Goal: Check status: Check status

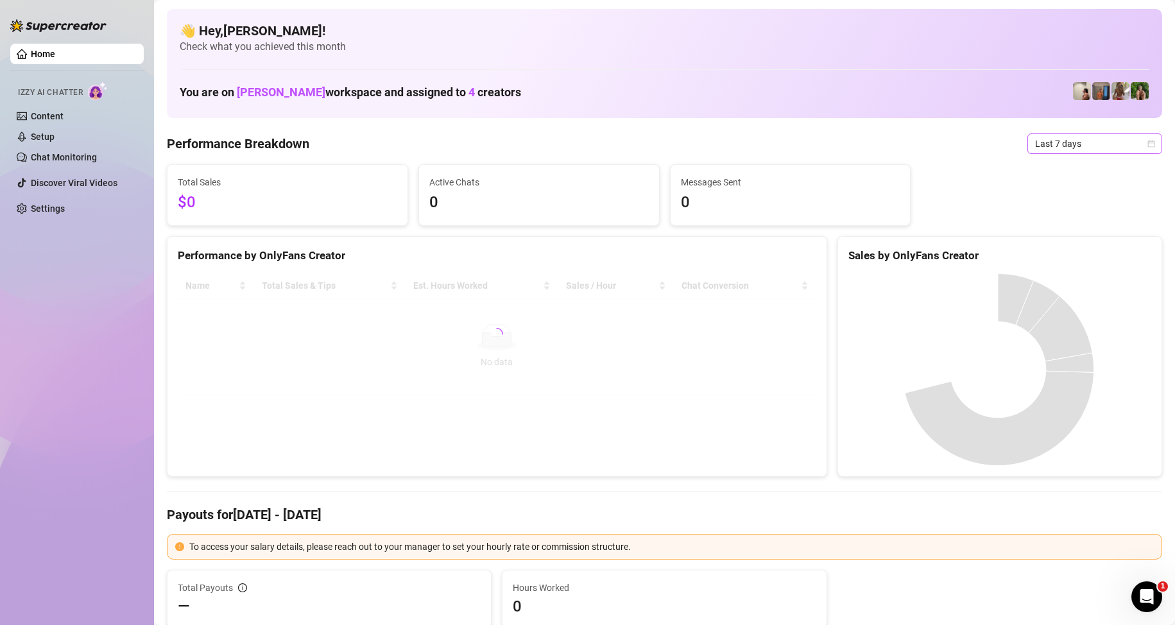
click at [1053, 148] on span "Last 7 days" at bounding box center [1094, 143] width 119 height 19
click at [1061, 254] on div "Custom date" at bounding box center [1083, 251] width 114 height 14
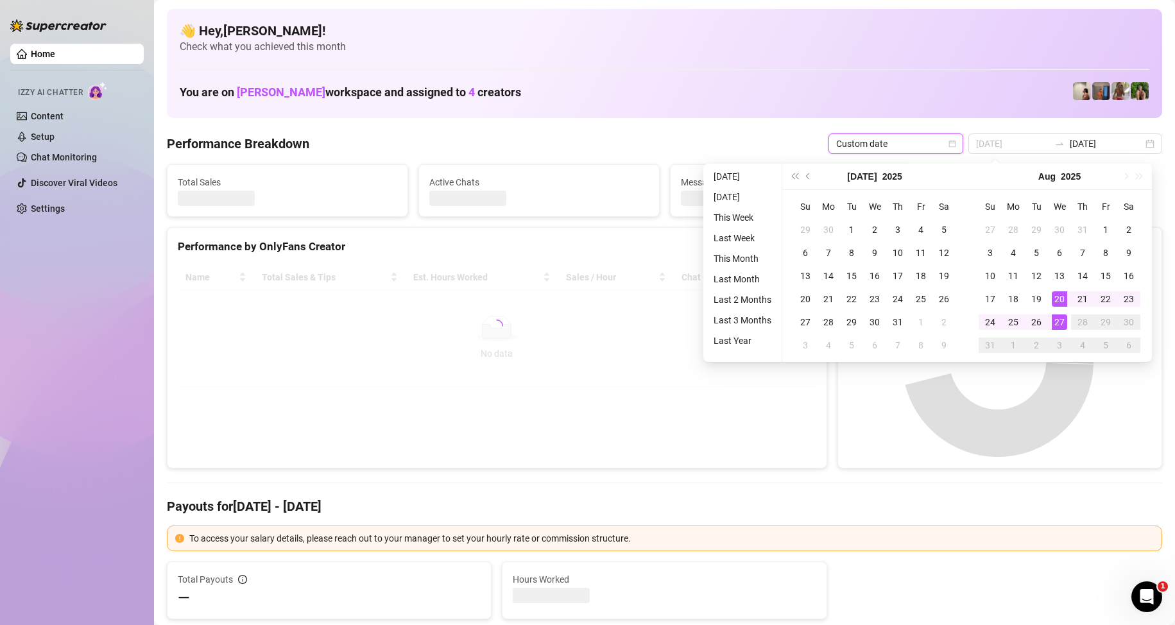
type input "[DATE]"
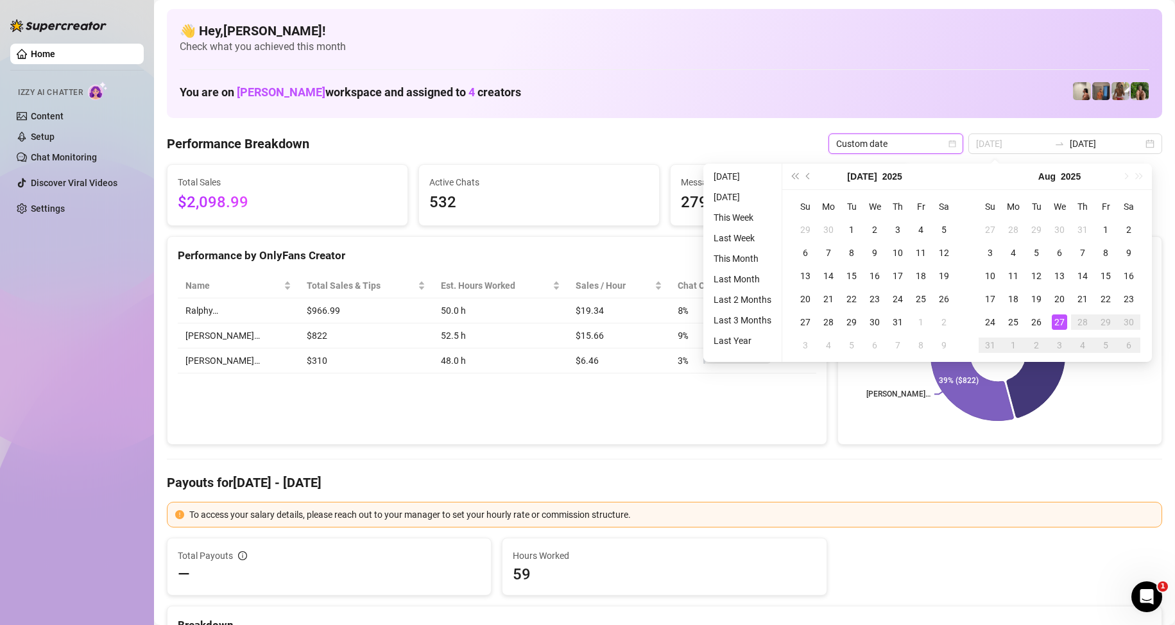
click at [1059, 319] on div "27" at bounding box center [1058, 321] width 15 height 15
click at [1060, 319] on div "27" at bounding box center [1058, 321] width 15 height 15
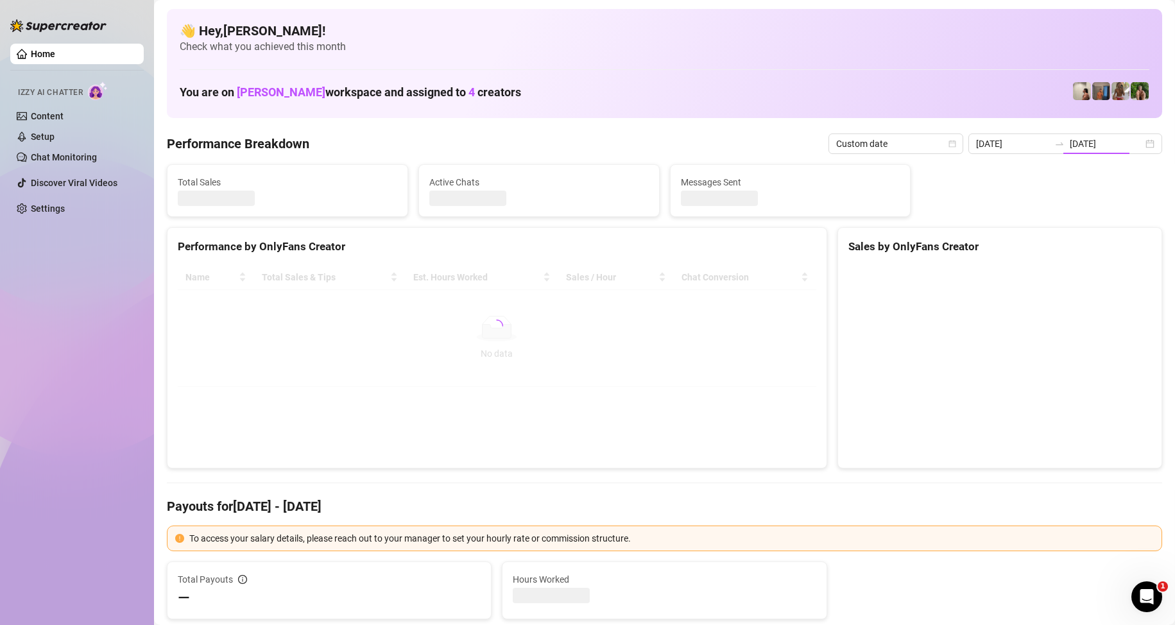
type input "[DATE]"
